Goal: Task Accomplishment & Management: Complete application form

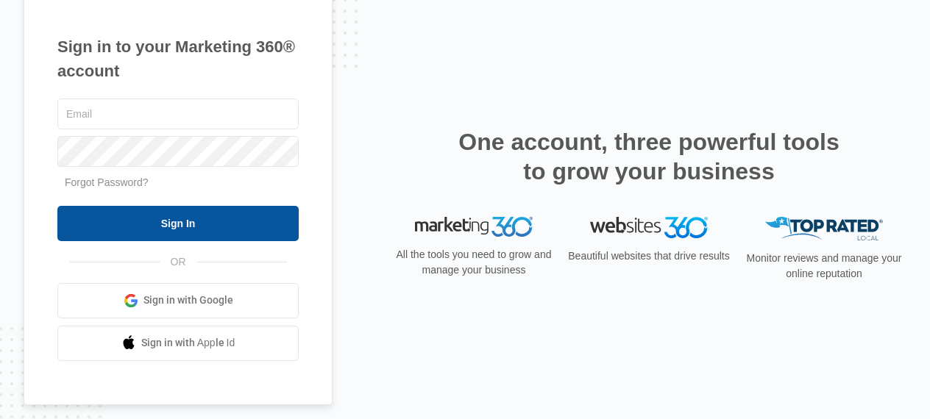
type input "[EMAIL_ADDRESS][DOMAIN_NAME]"
click at [297, 222] on input "Sign In" at bounding box center [177, 223] width 241 height 35
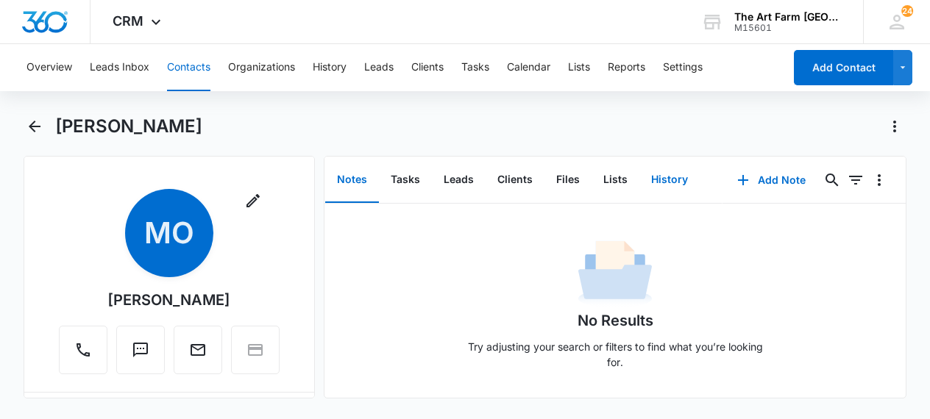
click at [660, 175] on button "History" at bounding box center [669, 180] width 60 height 46
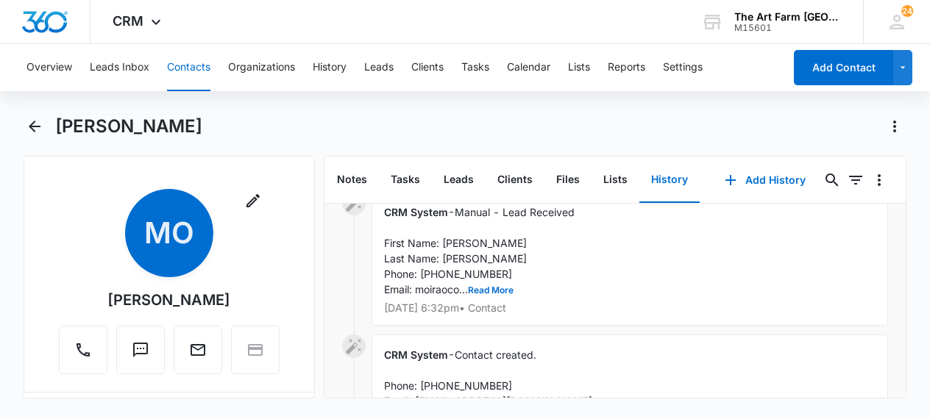
scroll to position [228, 0]
click at [505, 288] on button "Read More" at bounding box center [491, 288] width 46 height 9
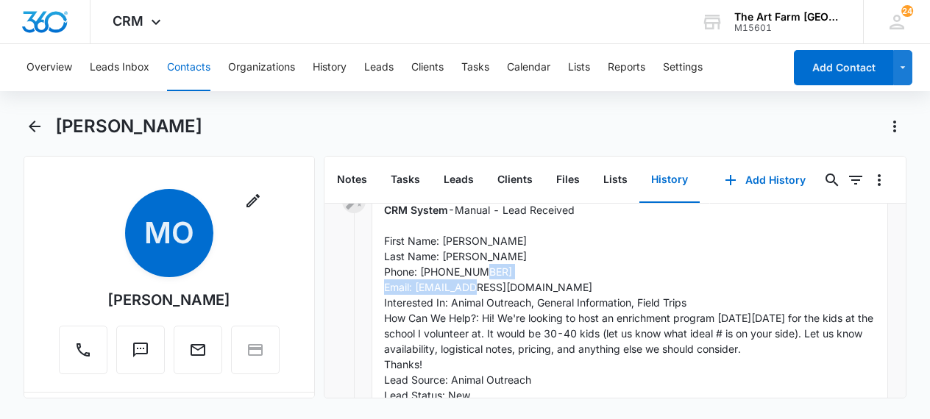
drag, startPoint x: 417, startPoint y: 288, endPoint x: 551, endPoint y: 285, distance: 133.9
click at [551, 285] on div "CRM System - Manual - Lead Received First Name: [PERSON_NAME] Last Name: [PERSO…" at bounding box center [629, 318] width 517 height 257
click at [535, 287] on span "Manual - Lead Received First Name: [PERSON_NAME] Last Name: [PERSON_NAME] Phone…" at bounding box center [630, 310] width 492 height 213
drag, startPoint x: 417, startPoint y: 289, endPoint x: 552, endPoint y: 285, distance: 134.6
click at [552, 285] on div "CRM System - Manual - Lead Received First Name: [PERSON_NAME] Last Name: [PERSO…" at bounding box center [629, 318] width 517 height 257
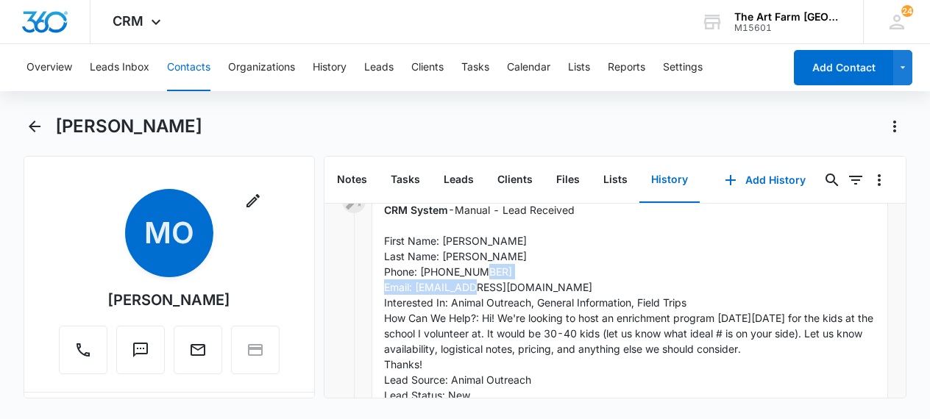
copy span "[EMAIL_ADDRESS][DOMAIN_NAME]"
click at [563, 257] on div "CRM System - Manual - Lead Received First Name: [PERSON_NAME] Last Name: [PERSO…" at bounding box center [629, 318] width 517 height 257
click at [194, 69] on button "Contacts" at bounding box center [188, 67] width 43 height 47
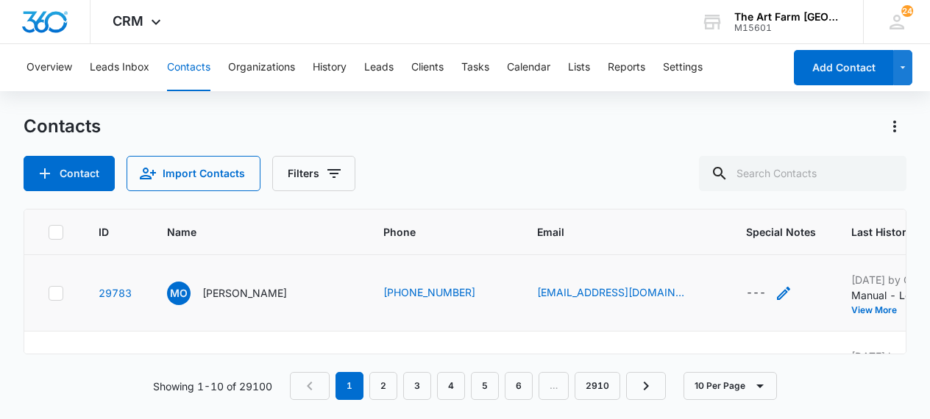
click at [777, 288] on icon "Special Notes - - Select to Edit Field" at bounding box center [783, 293] width 13 height 13
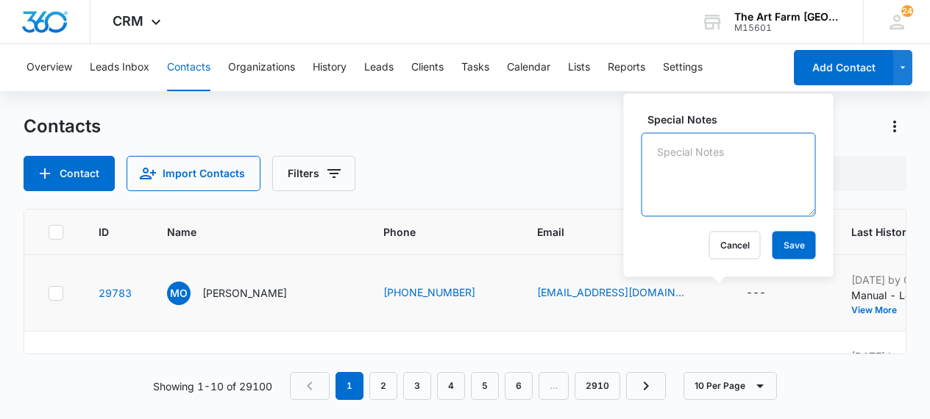
click at [688, 156] on textarea "Special Notes" at bounding box center [728, 175] width 174 height 84
type textarea "[PERSON_NAME] emailed 10/10"
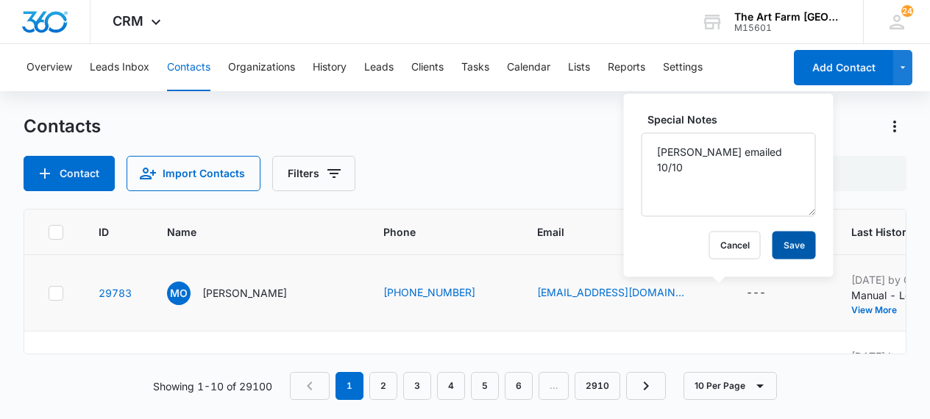
click at [772, 247] on button "Save" at bounding box center [793, 246] width 43 height 28
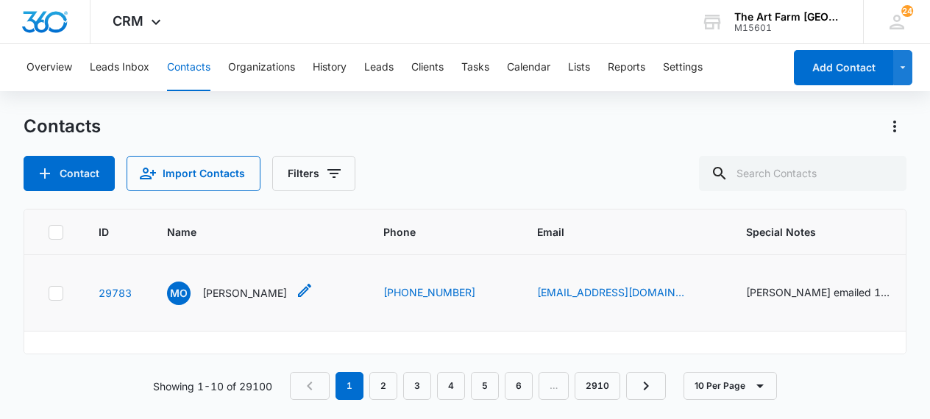
click at [267, 295] on p "[PERSON_NAME]" at bounding box center [244, 292] width 85 height 15
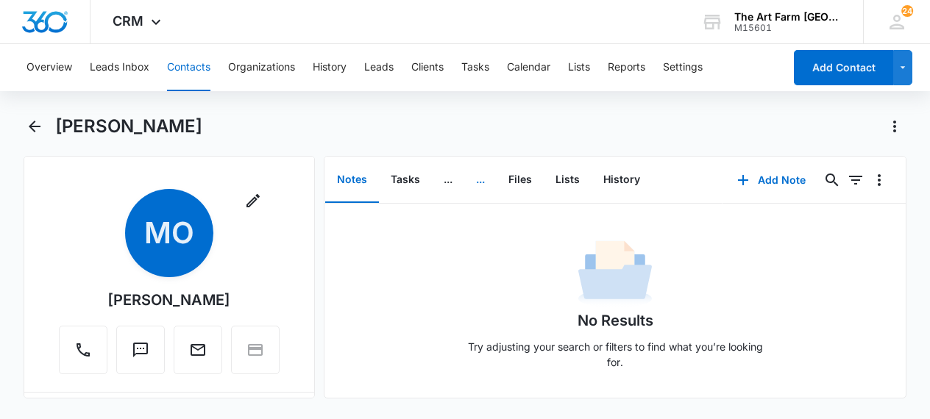
click at [487, 177] on button "..." at bounding box center [480, 180] width 32 height 46
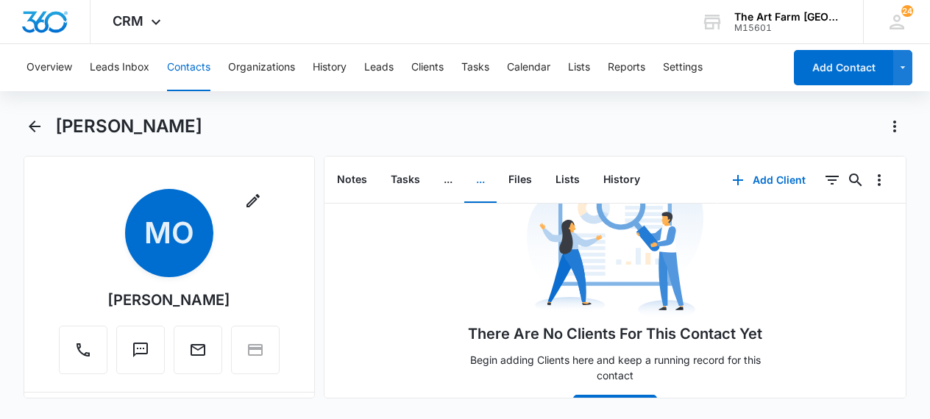
scroll to position [97, 0]
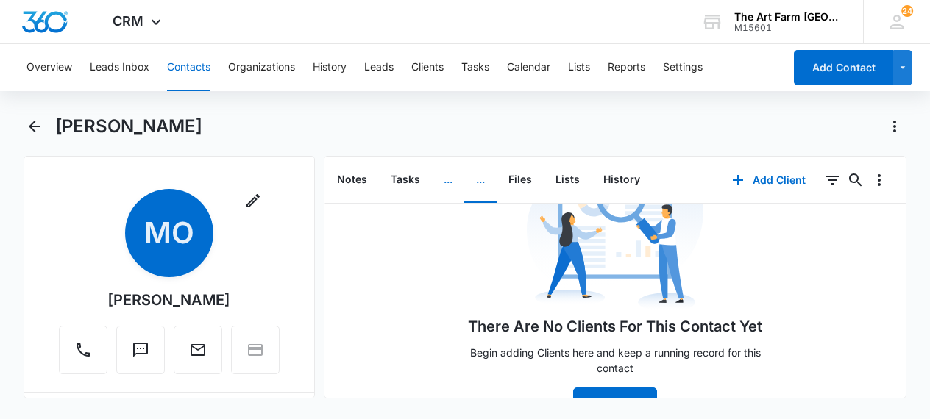
click at [444, 181] on button "..." at bounding box center [448, 180] width 32 height 46
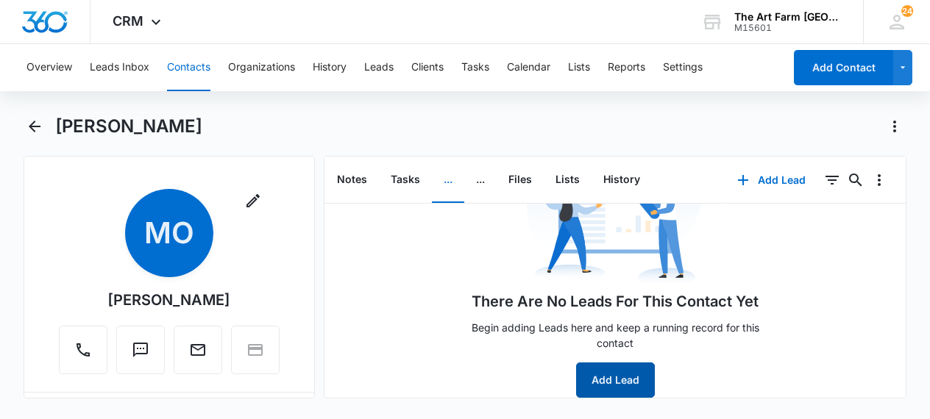
click at [586, 378] on button "Add Lead" at bounding box center [615, 380] width 79 height 35
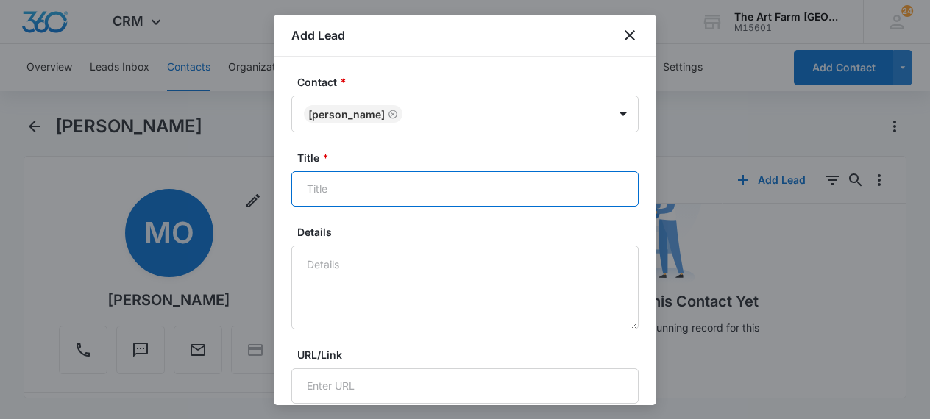
click at [452, 185] on input "Title *" at bounding box center [464, 188] width 347 height 35
click at [452, 185] on input "Outreach to school on a [DATE]" at bounding box center [464, 188] width 347 height 35
click at [456, 190] on input "Outreach to schoolday" at bounding box center [464, 188] width 347 height 35
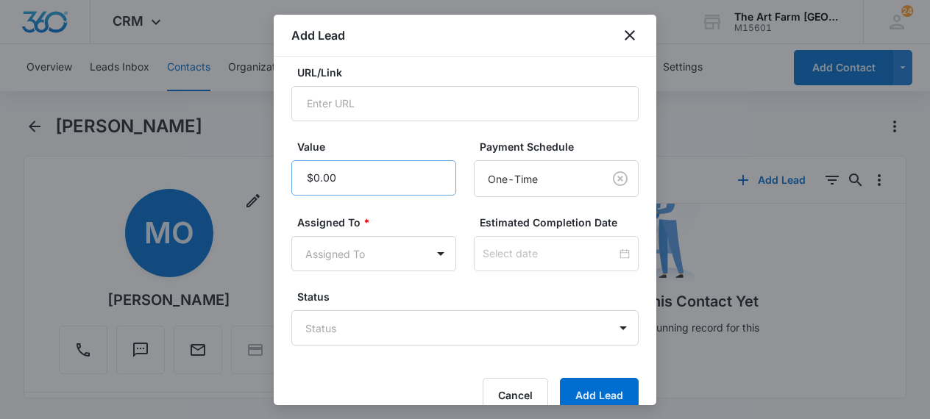
scroll to position [308, 0]
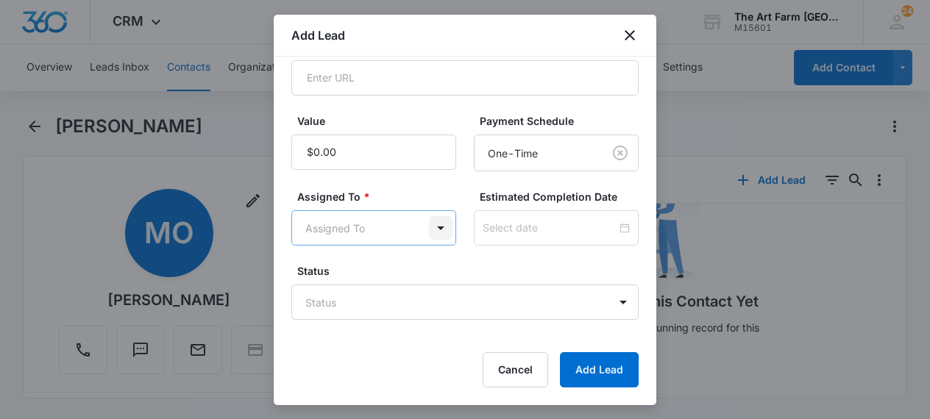
type input "Outreach to school"
click at [441, 224] on body "CRM Apps Websites CRM Brand AI Assistant The Art Farm NYC M15601 Your Accounts …" at bounding box center [465, 209] width 930 height 419
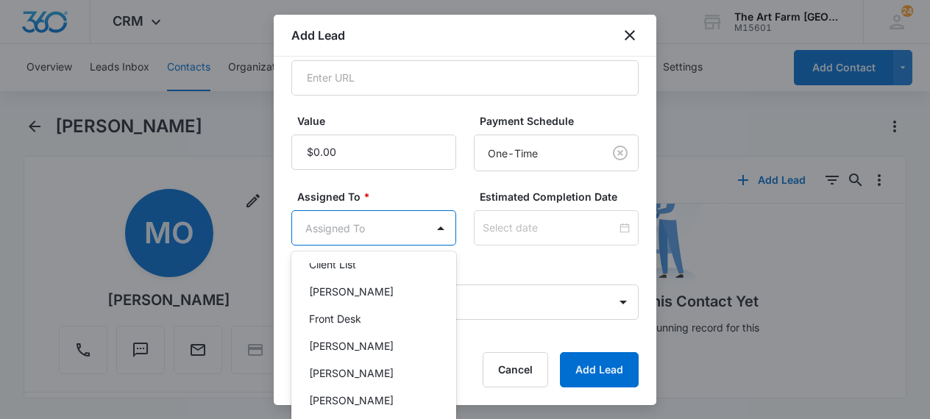
scroll to position [116, 0]
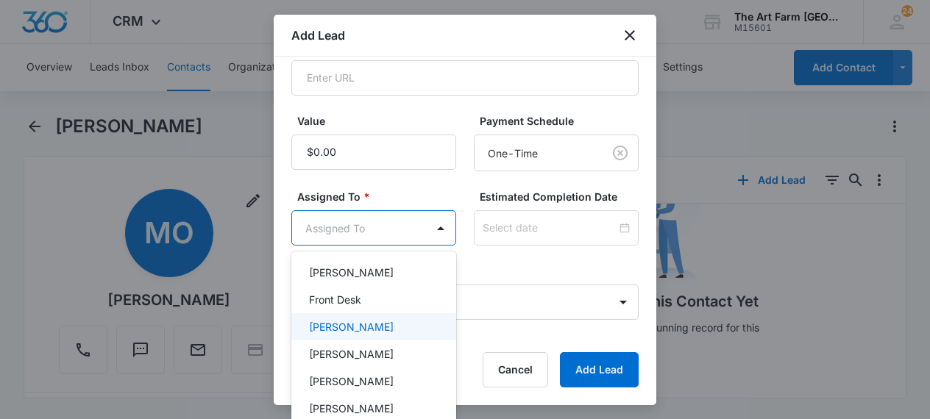
click at [385, 325] on div "[PERSON_NAME]" at bounding box center [372, 326] width 126 height 15
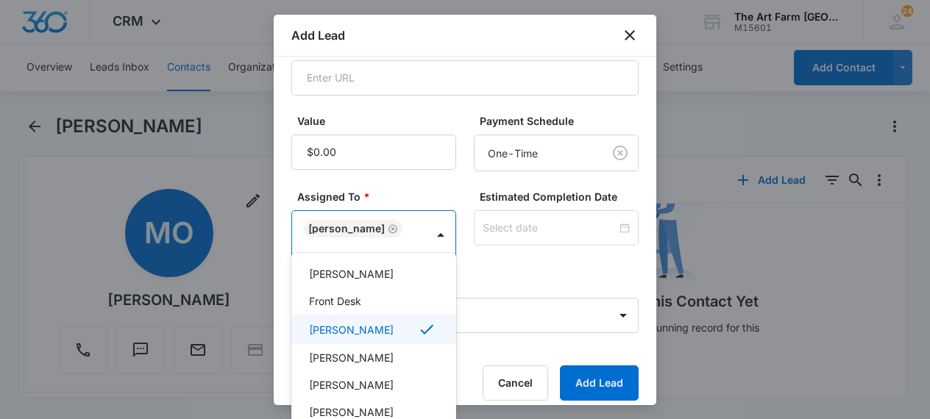
click at [555, 279] on div at bounding box center [465, 209] width 930 height 419
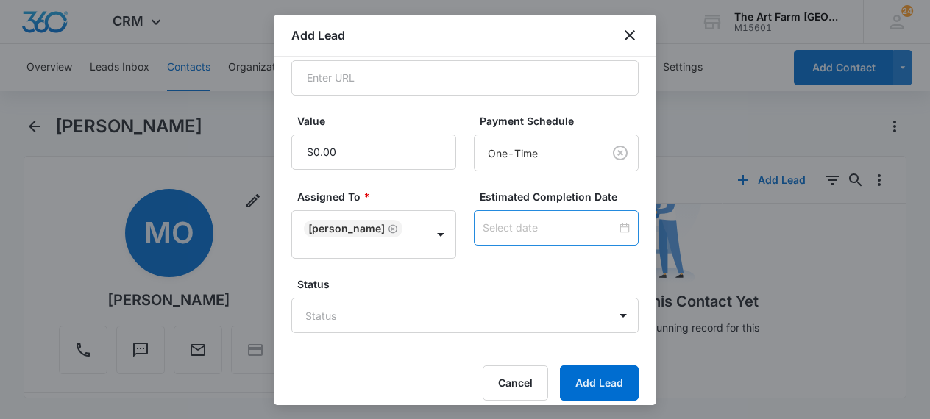
click at [618, 231] on div at bounding box center [555, 228] width 147 height 16
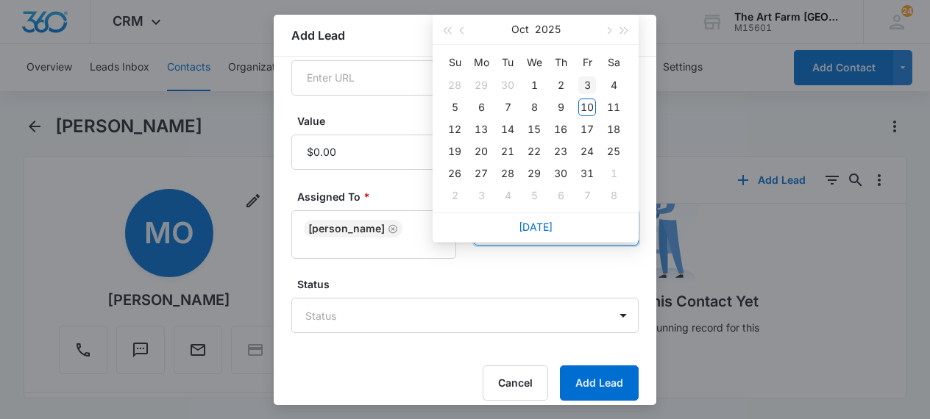
type input "[DATE]"
click at [609, 33] on button "button" at bounding box center [607, 29] width 16 height 29
click at [612, 129] on div "15" at bounding box center [614, 130] width 18 height 18
type input "[DATE]"
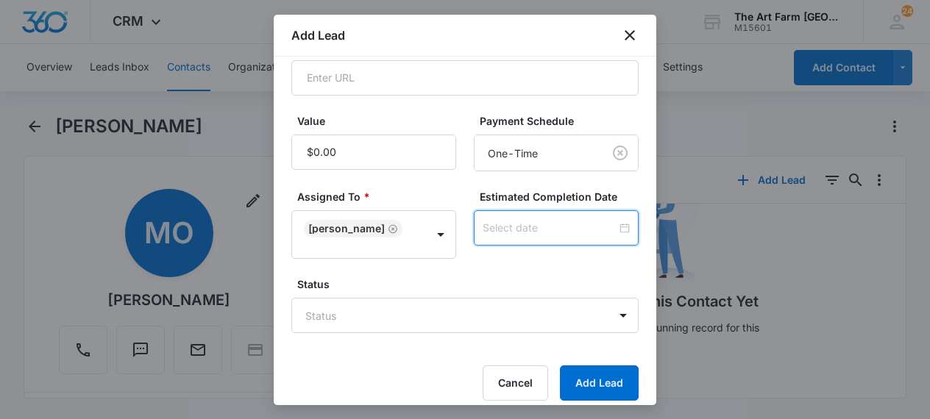
click at [623, 229] on div at bounding box center [555, 228] width 147 height 16
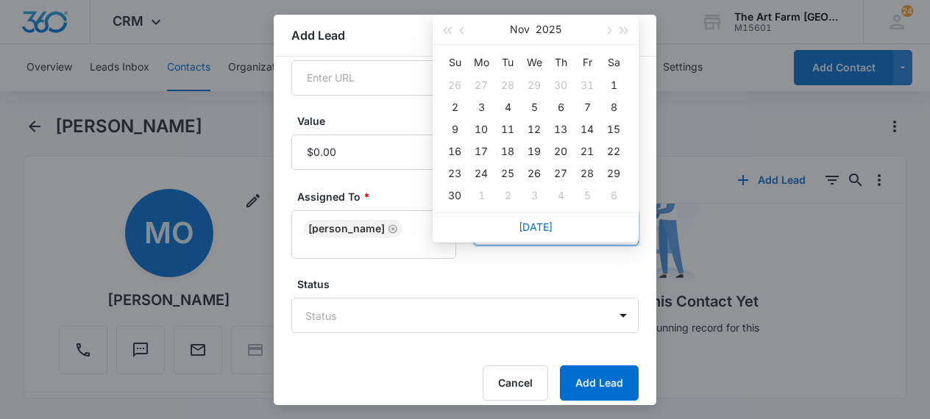
type input "[DATE]"
click at [616, 132] on div "15" at bounding box center [614, 130] width 18 height 18
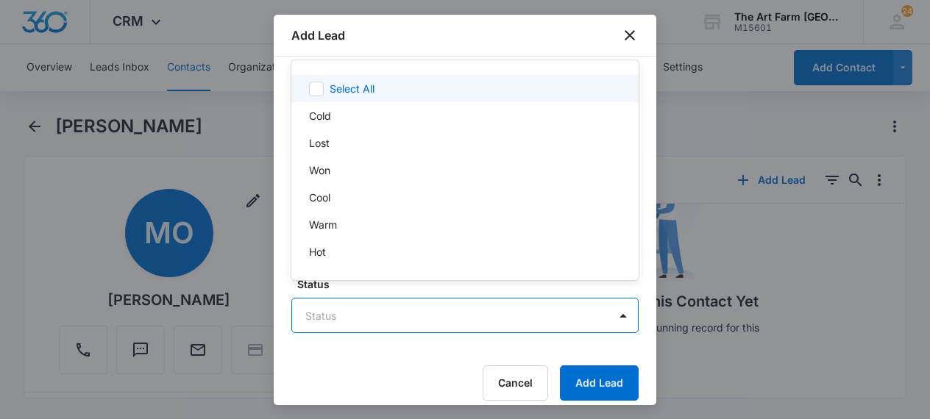
click at [481, 303] on body "CRM Apps Websites CRM Brand AI Assistant The Art Farm NYC M15601 Your Accounts …" at bounding box center [465, 209] width 930 height 419
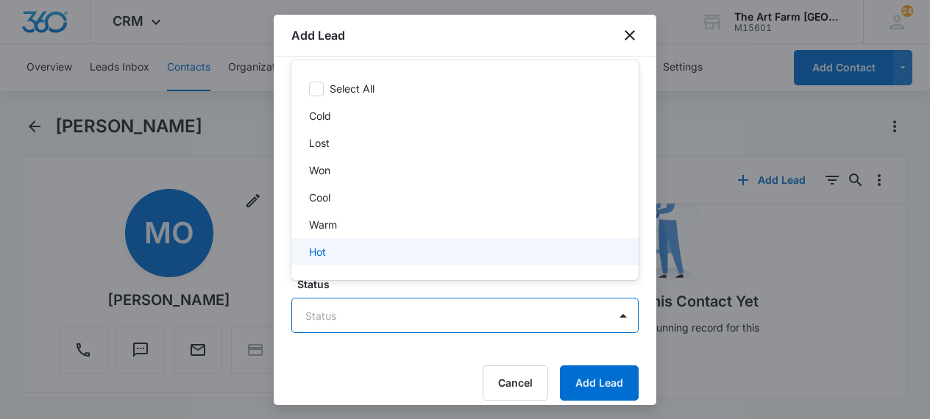
click at [459, 346] on div at bounding box center [465, 209] width 930 height 419
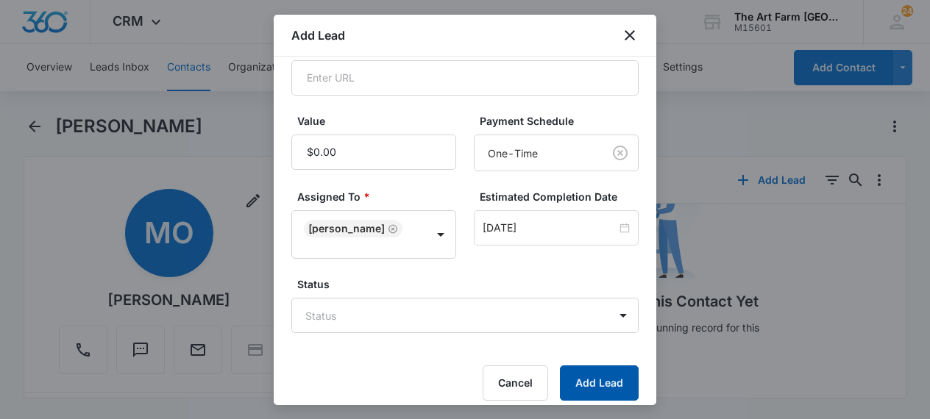
click at [598, 380] on button "Add Lead" at bounding box center [599, 383] width 79 height 35
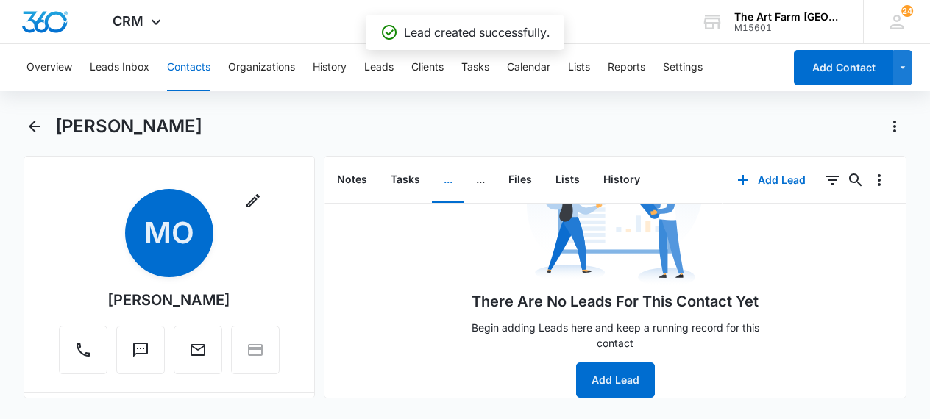
scroll to position [0, 0]
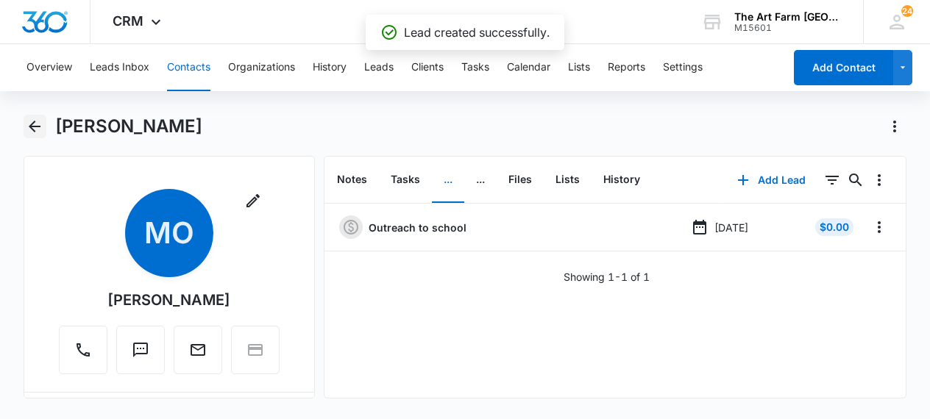
click at [37, 138] on button "Back" at bounding box center [35, 127] width 23 height 24
